Goal: Information Seeking & Learning: Find specific fact

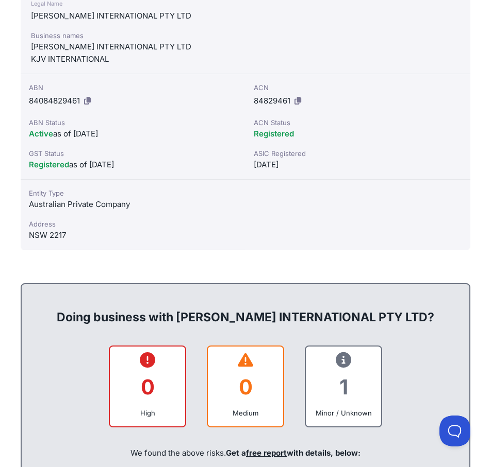
scroll to position [206, 0]
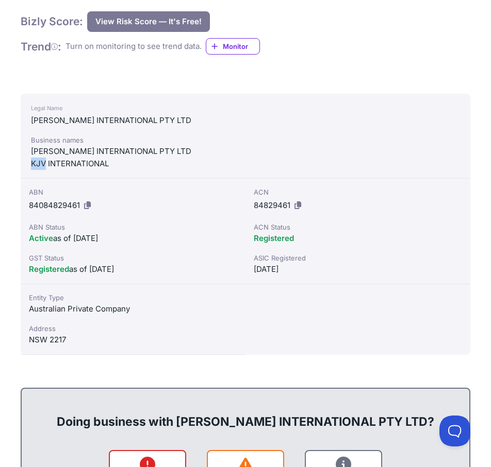
drag, startPoint x: 32, startPoint y: 162, endPoint x: 46, endPoint y: 162, distance: 13.9
click at [46, 162] on div "KJV INTERNATIONAL" at bounding box center [245, 164] width 429 height 12
copy div "KJV"
drag, startPoint x: 240, startPoint y: 107, endPoint x: 286, endPoint y: 83, distance: 51.6
click at [241, 107] on div "Legal Name" at bounding box center [245, 108] width 429 height 12
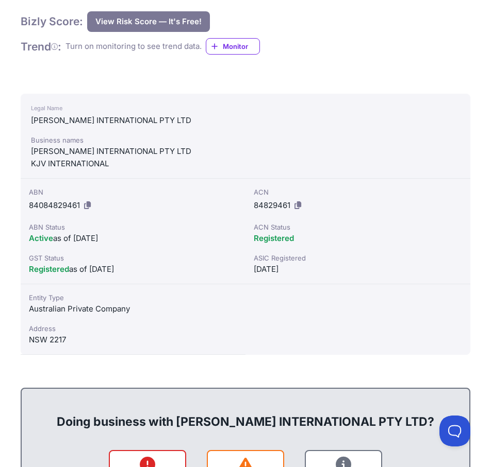
click at [359, 44] on div "Bizly Score: View Risk Score — It's Free! View Risk Score — It's Free! Trend : …" at bounding box center [245, 36] width 449 height 50
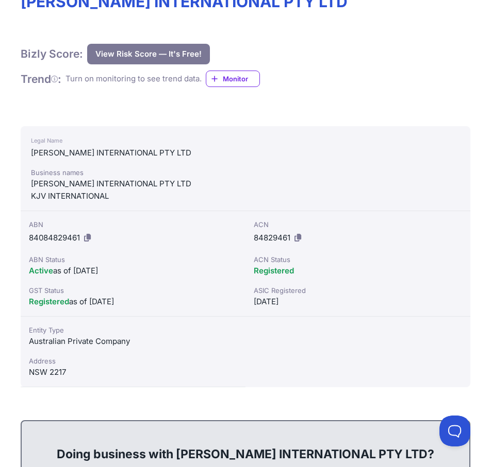
scroll to position [161, 0]
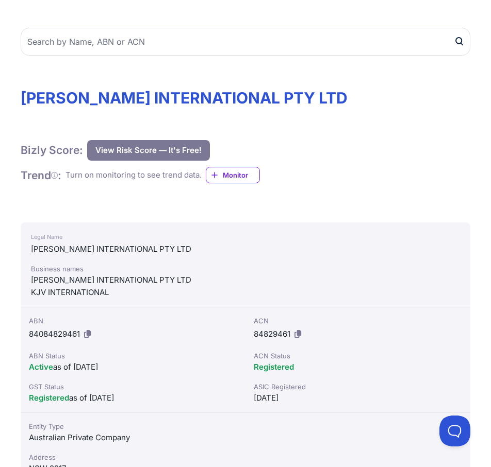
scroll to position [0, 0]
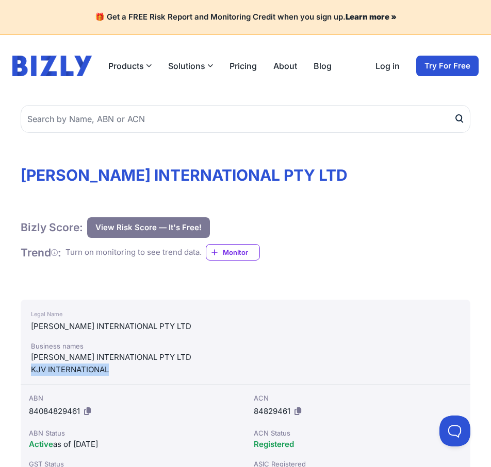
drag, startPoint x: 29, startPoint y: 368, endPoint x: 95, endPoint y: 374, distance: 66.2
click at [114, 374] on div "Legal Name [PERSON_NAME] INTERNATIONAL PTY LTD Business names [PERSON_NAME] INT…" at bounding box center [245, 342] width 449 height 85
copy div "KJV INTERNATIONAL"
